Goal: Contribute content

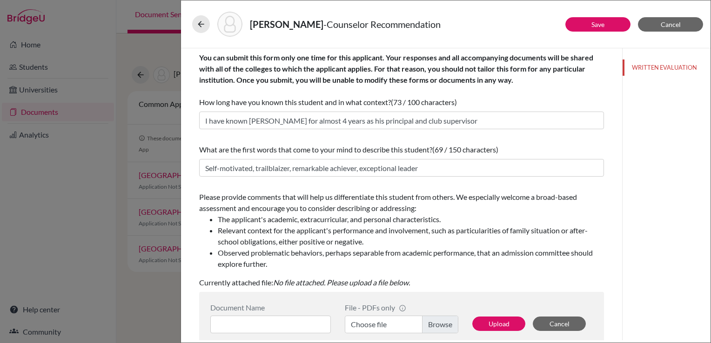
scroll to position [174, 0]
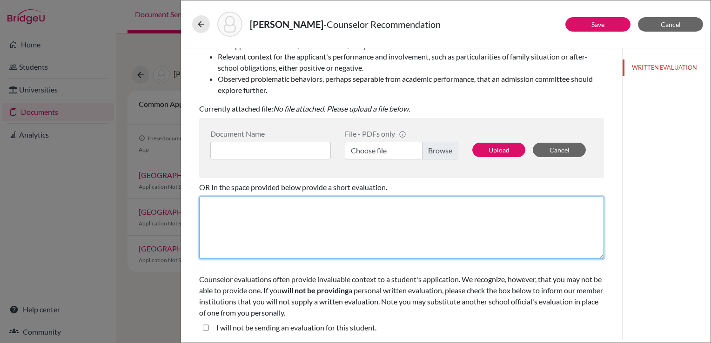
click at [235, 208] on textarea at bounding box center [401, 228] width 405 height 62
paste textarea "[PERSON_NAME] is the most outstanding student in the graduating class of 2026 a…"
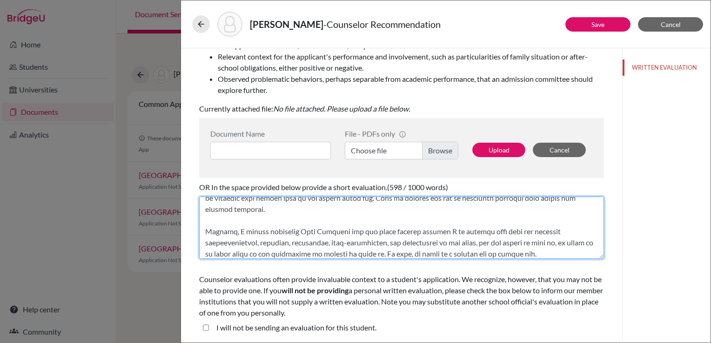
scroll to position [413, 0]
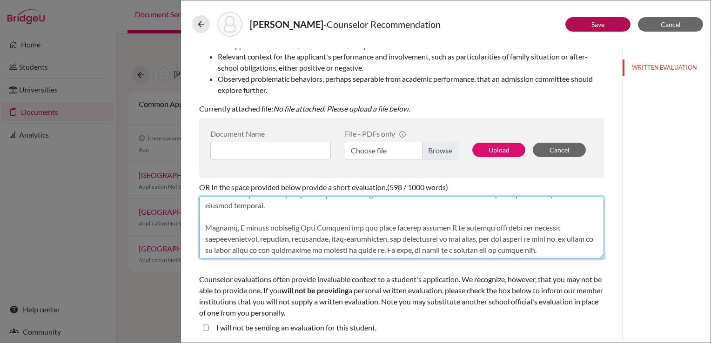
type textarea "[PERSON_NAME] is the most outstanding student in the graduating class of 2026 a…"
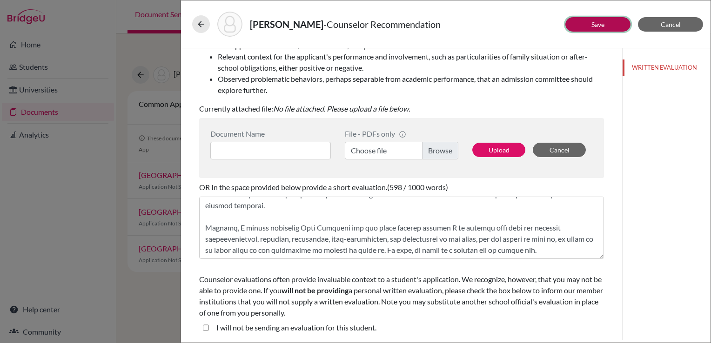
click at [612, 27] on button "Save" at bounding box center [597, 24] width 65 height 14
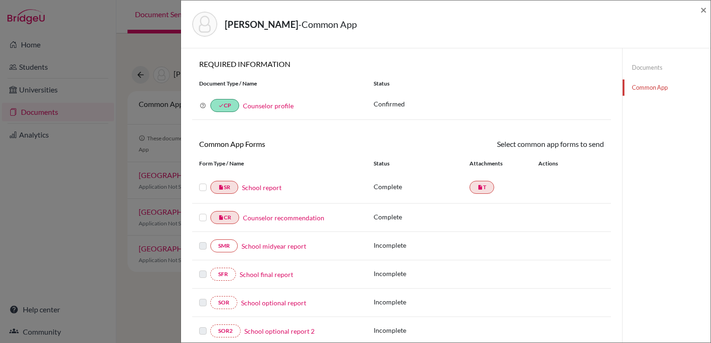
click at [640, 71] on link "Documents" at bounding box center [667, 68] width 88 height 16
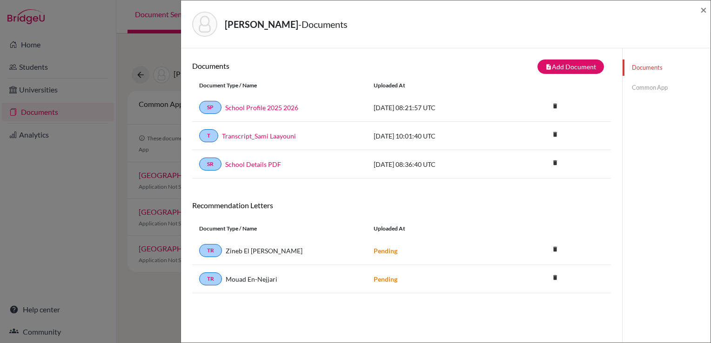
click at [639, 83] on link "Common App" at bounding box center [667, 88] width 88 height 16
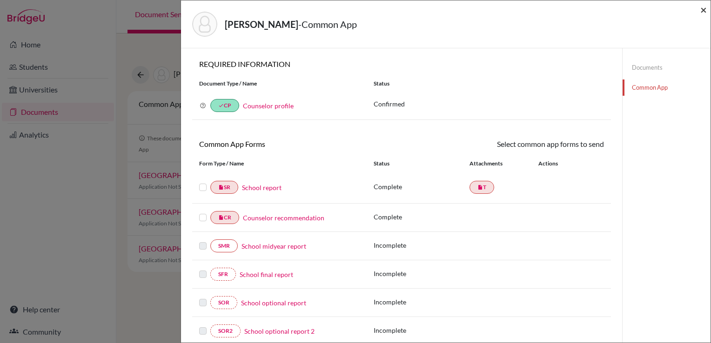
click at [701, 9] on span "×" at bounding box center [703, 9] width 7 height 13
